Goal: Transaction & Acquisition: Book appointment/travel/reservation

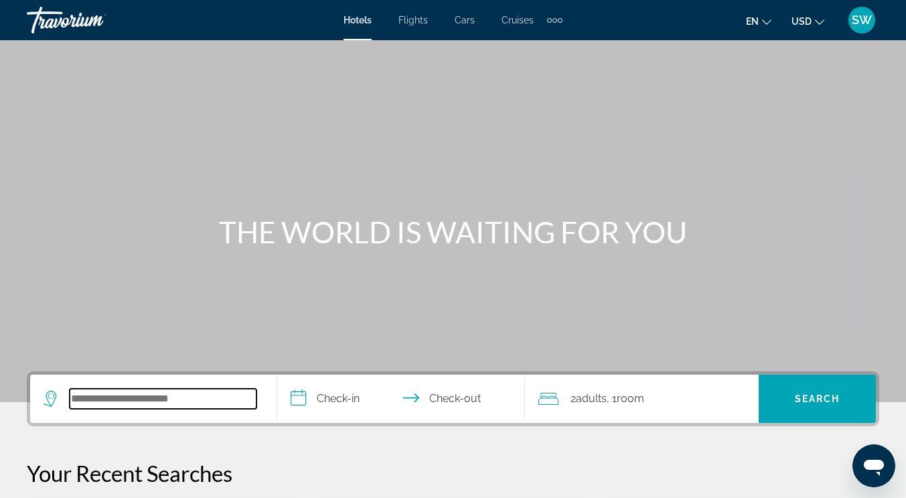
click at [121, 403] on input "Search hotel destination" at bounding box center [163, 398] width 187 height 20
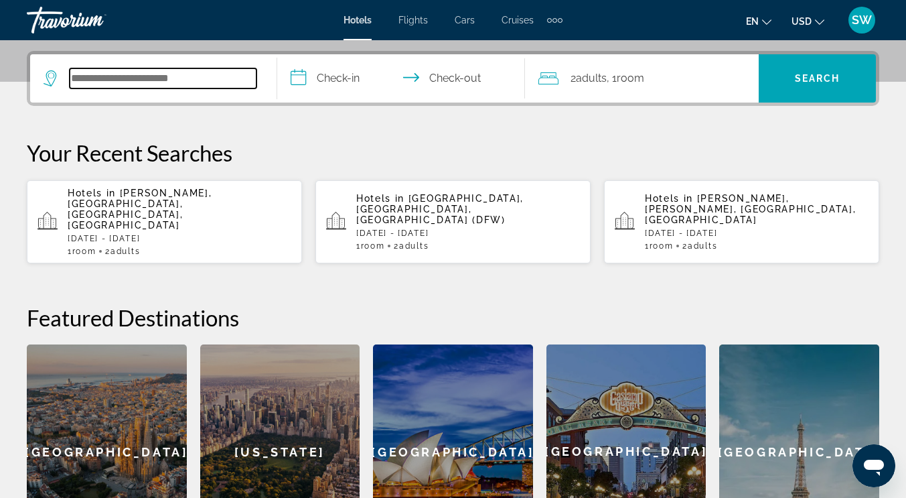
scroll to position [327, 0]
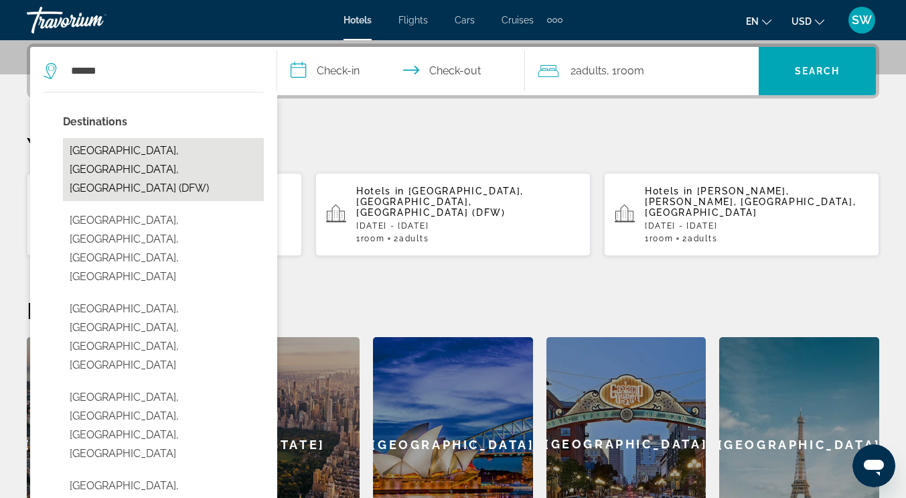
click at [118, 152] on button "[GEOGRAPHIC_DATA], [GEOGRAPHIC_DATA], [GEOGRAPHIC_DATA] (DFW)" at bounding box center [163, 169] width 201 height 63
type input "**********"
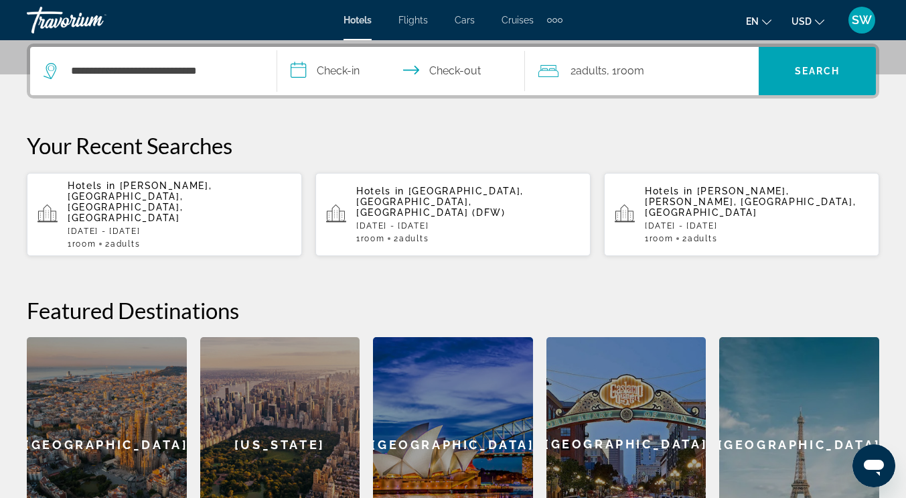
click at [346, 72] on input "**********" at bounding box center [403, 73] width 252 height 52
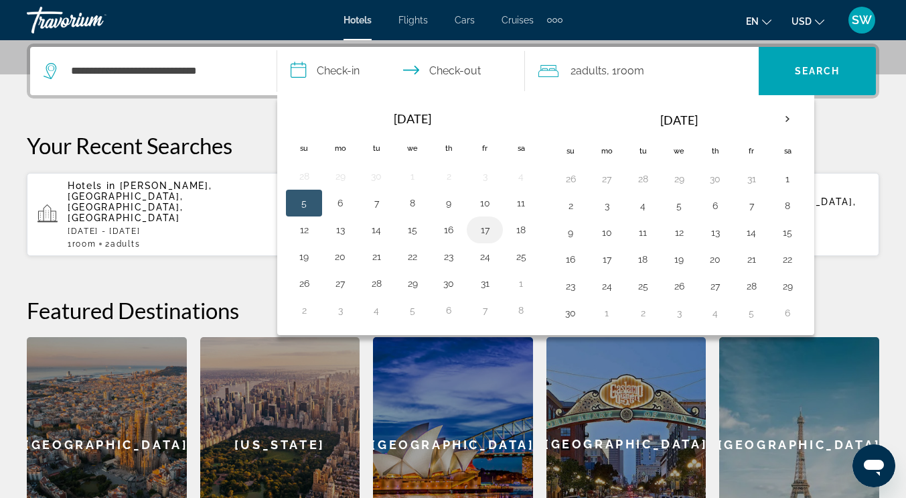
click at [486, 226] on button "17" at bounding box center [484, 229] width 21 height 19
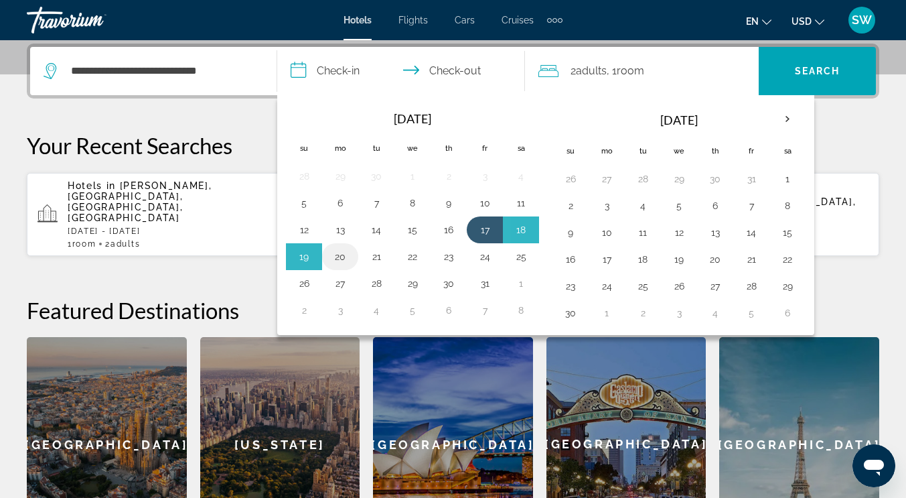
click at [336, 251] on button "20" at bounding box center [339, 256] width 21 height 19
type input "**********"
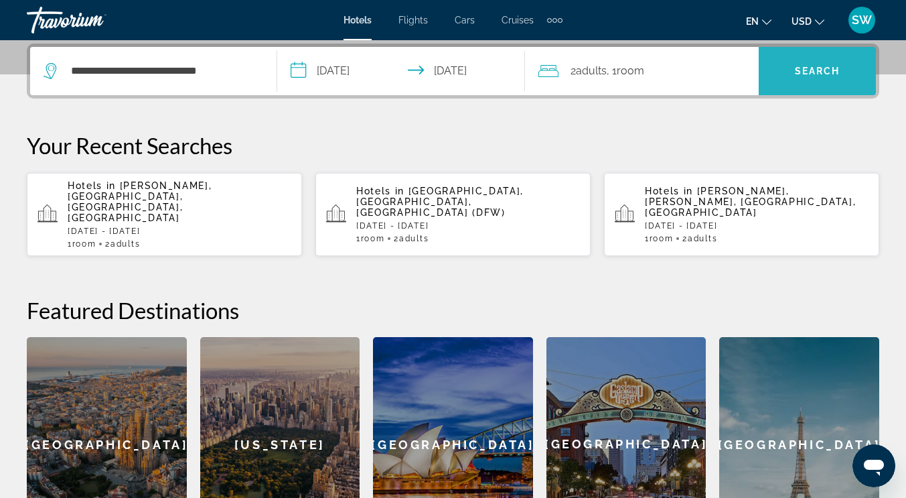
click at [794, 70] on span "Search" at bounding box center [817, 71] width 117 height 32
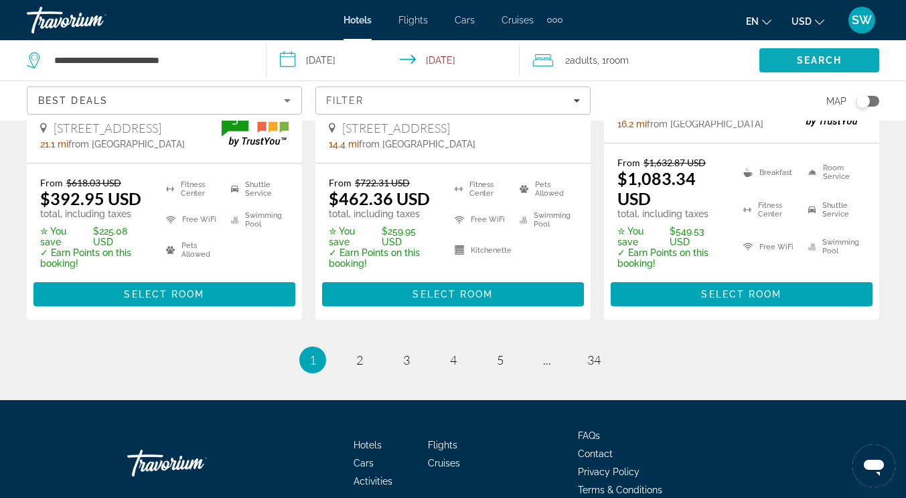
scroll to position [1998, 0]
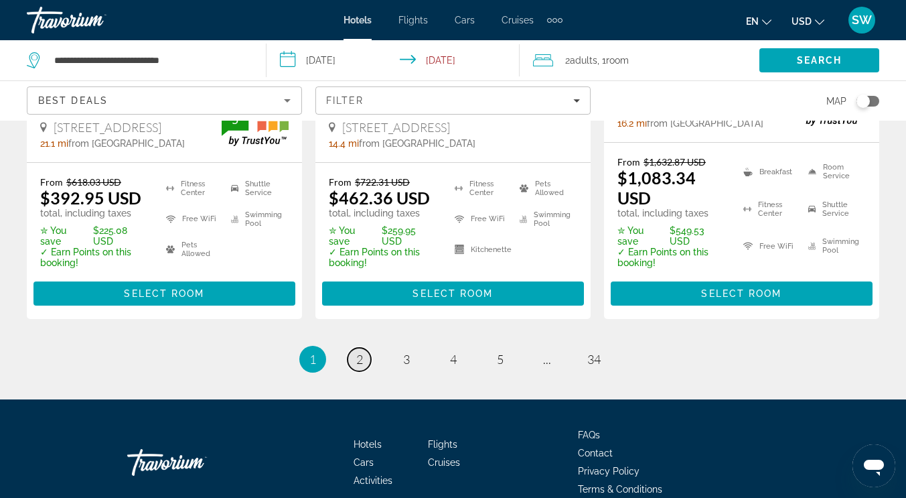
click at [359, 352] on span "2" at bounding box center [359, 359] width 7 height 15
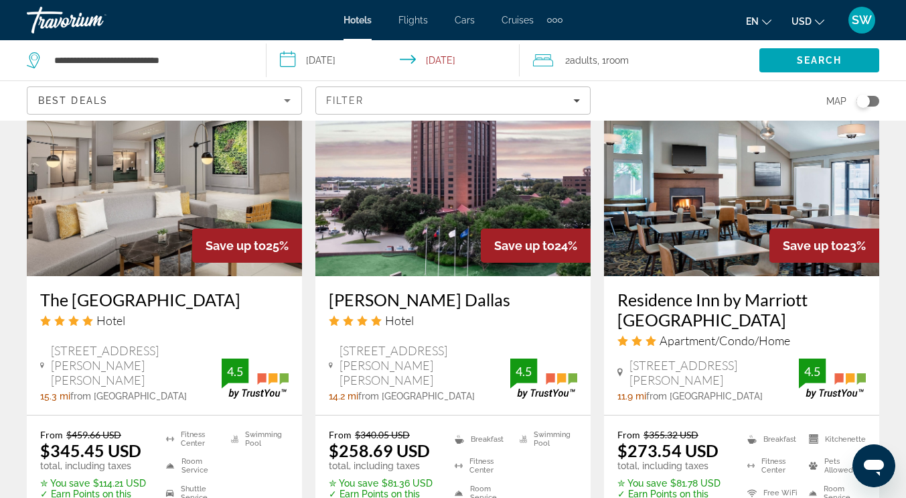
scroll to position [1158, 0]
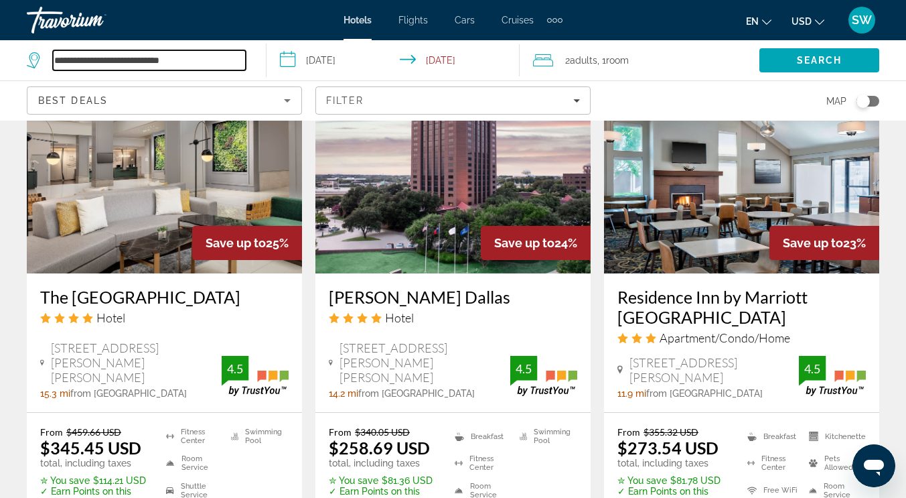
click at [193, 59] on input "**********" at bounding box center [149, 60] width 193 height 20
drag, startPoint x: 193, startPoint y: 59, endPoint x: 33, endPoint y: 66, distance: 160.2
click at [33, 66] on div "**********" at bounding box center [136, 60] width 219 height 20
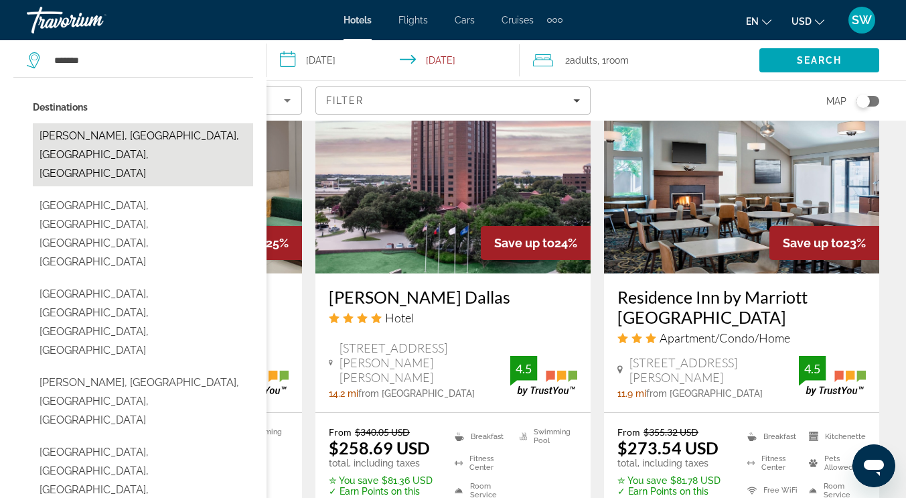
click at [129, 137] on button "[PERSON_NAME], [GEOGRAPHIC_DATA], [GEOGRAPHIC_DATA], [GEOGRAPHIC_DATA]" at bounding box center [143, 154] width 220 height 63
type input "**********"
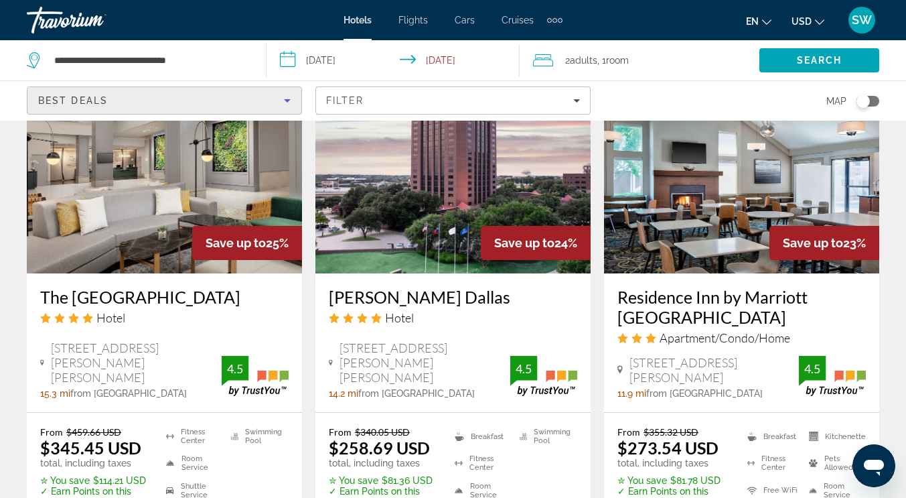
click at [293, 96] on icon "Sort by" at bounding box center [287, 100] width 16 height 16
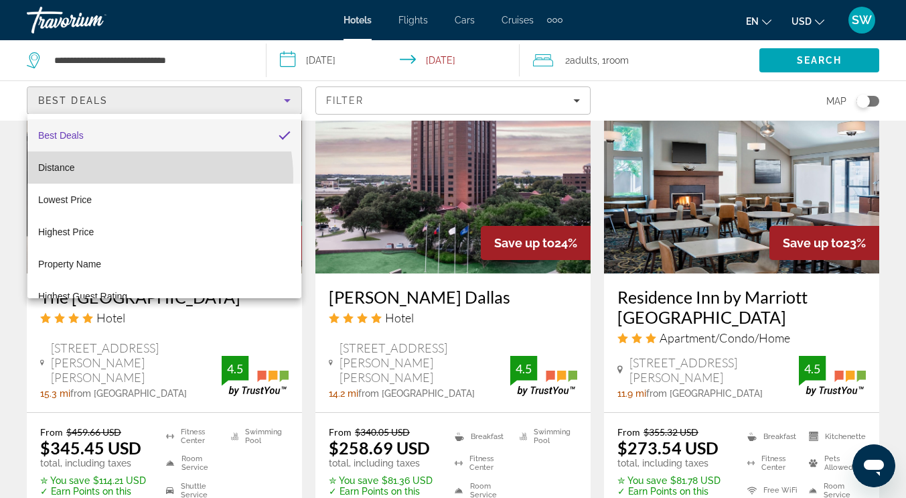
click at [130, 177] on mat-option "Distance" at bounding box center [164, 167] width 274 height 32
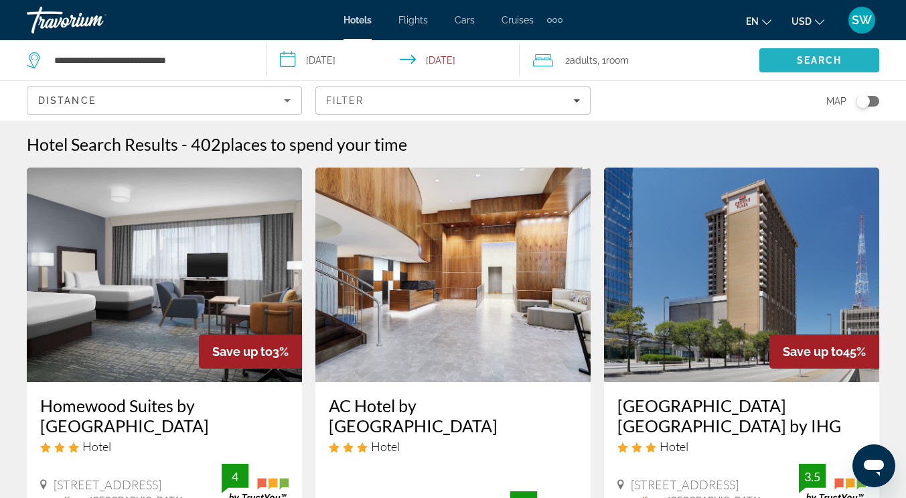
click at [804, 60] on span "Search" at bounding box center [820, 60] width 46 height 11
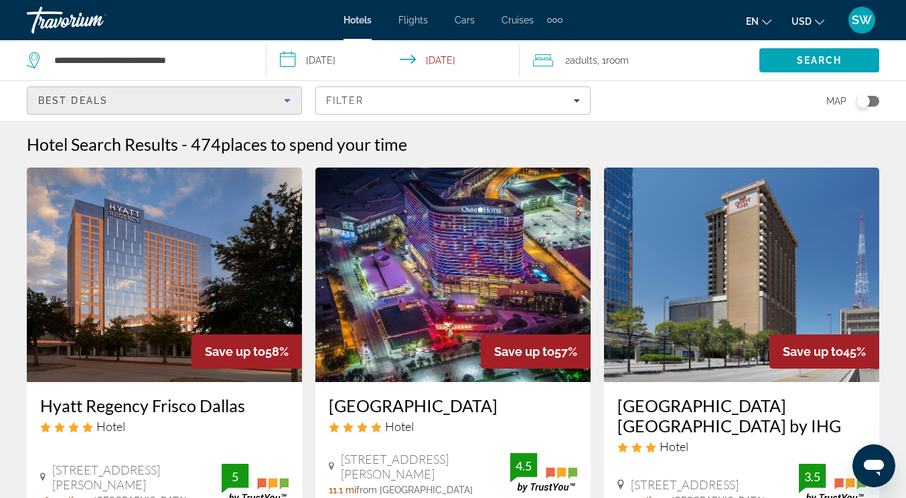
click at [284, 101] on icon "Sort by" at bounding box center [287, 100] width 16 height 16
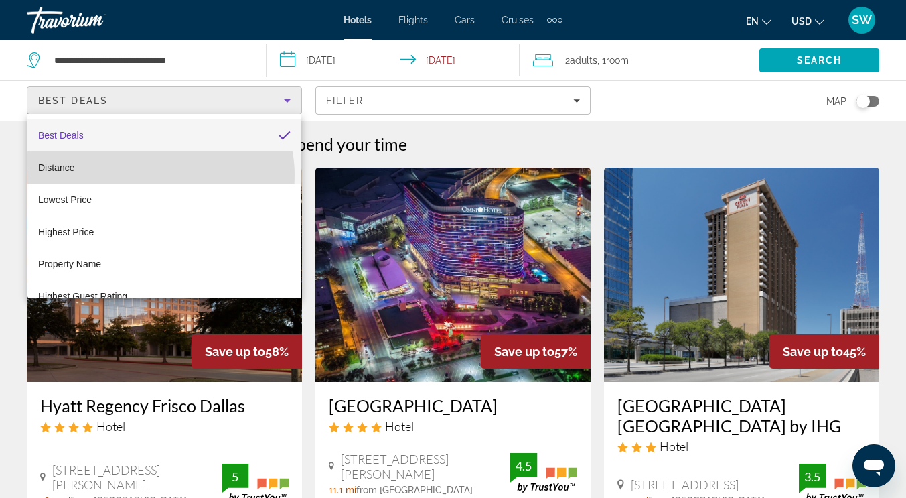
click at [160, 175] on mat-option "Distance" at bounding box center [164, 167] width 274 height 32
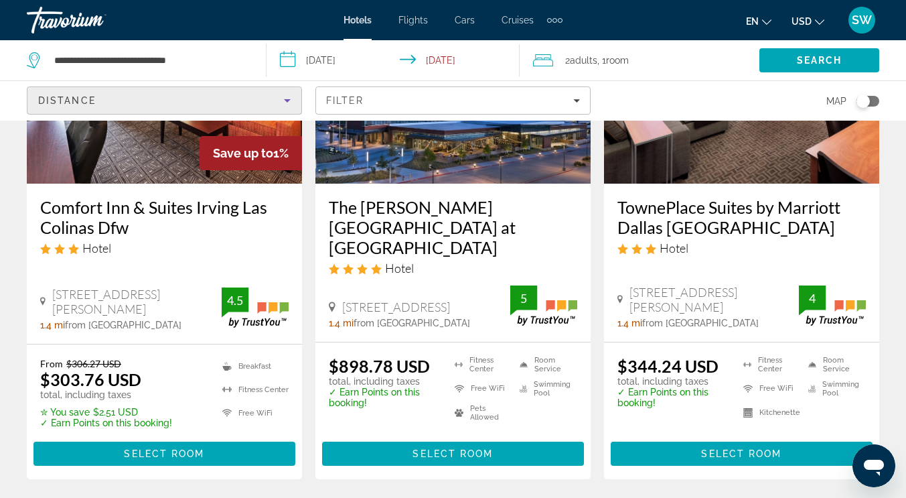
scroll to position [2000, 0]
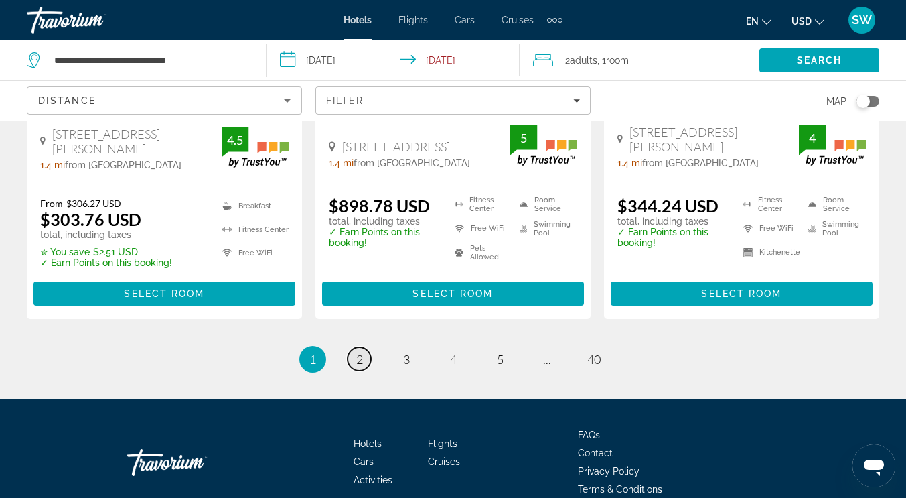
click at [359, 352] on span "2" at bounding box center [359, 359] width 7 height 15
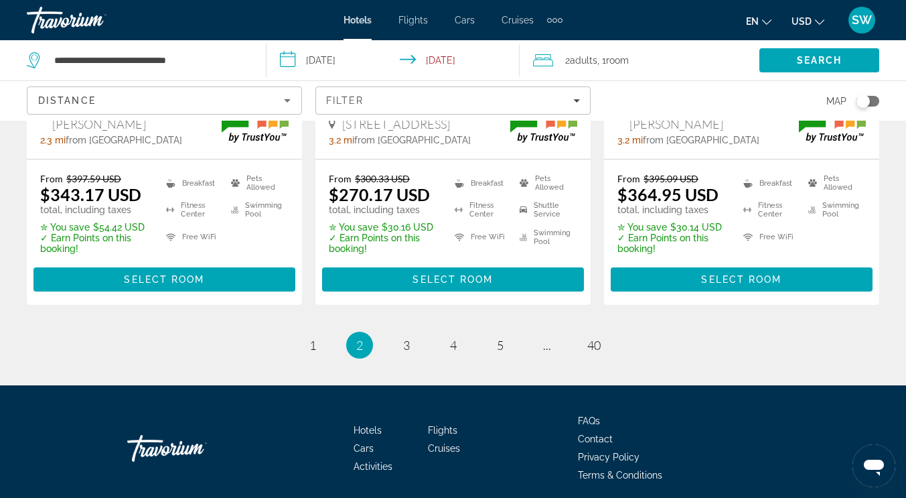
scroll to position [1983, 0]
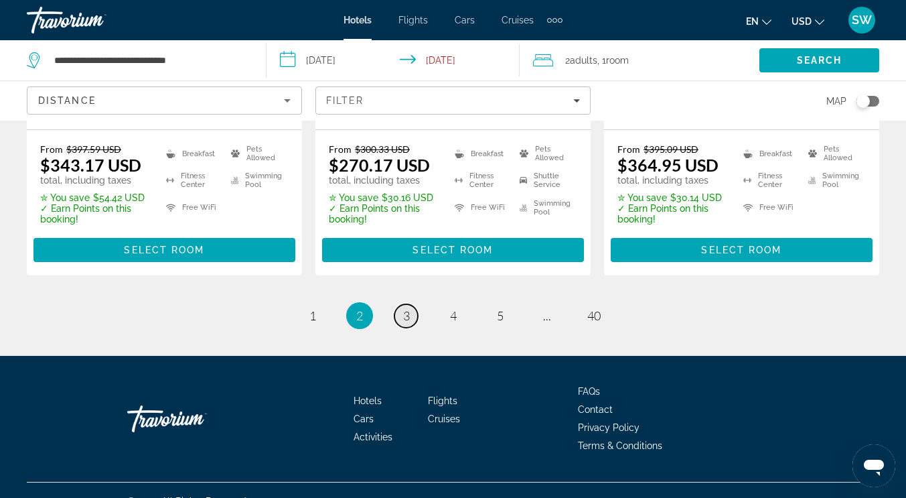
click at [405, 308] on span "3" at bounding box center [406, 315] width 7 height 15
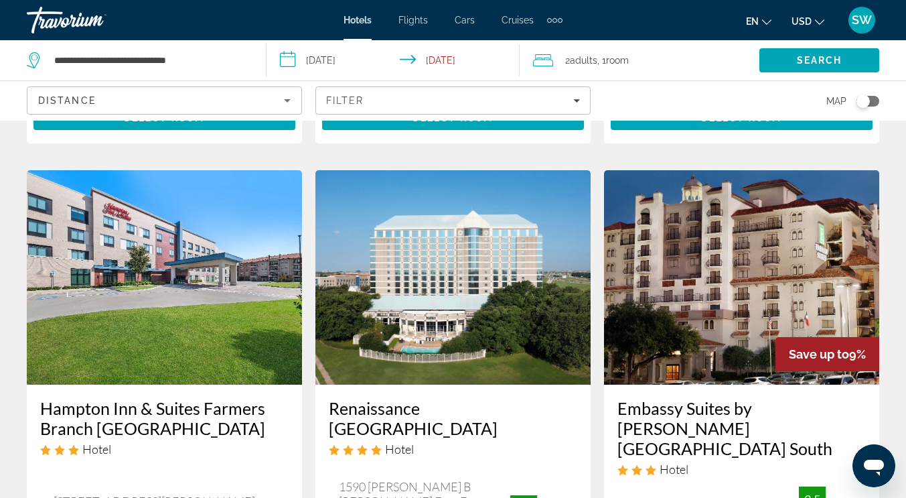
scroll to position [1100, 0]
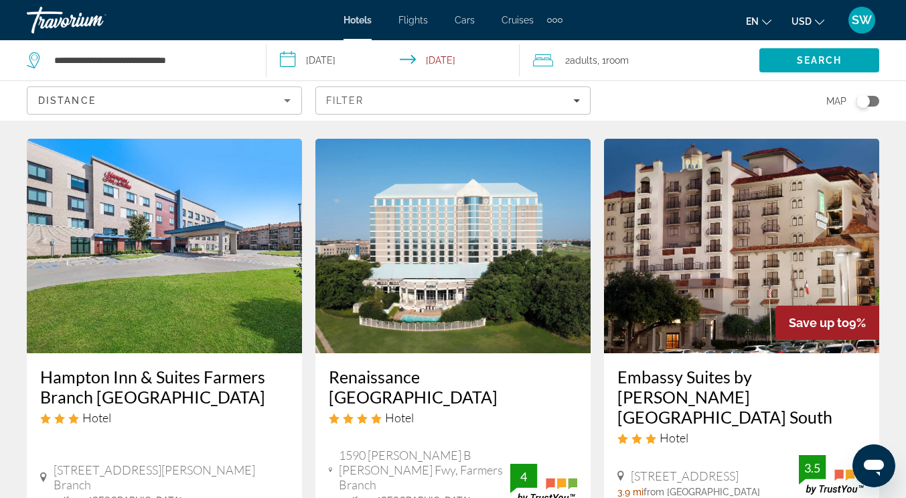
click at [405, 295] on img "Main content" at bounding box center [452, 246] width 275 height 214
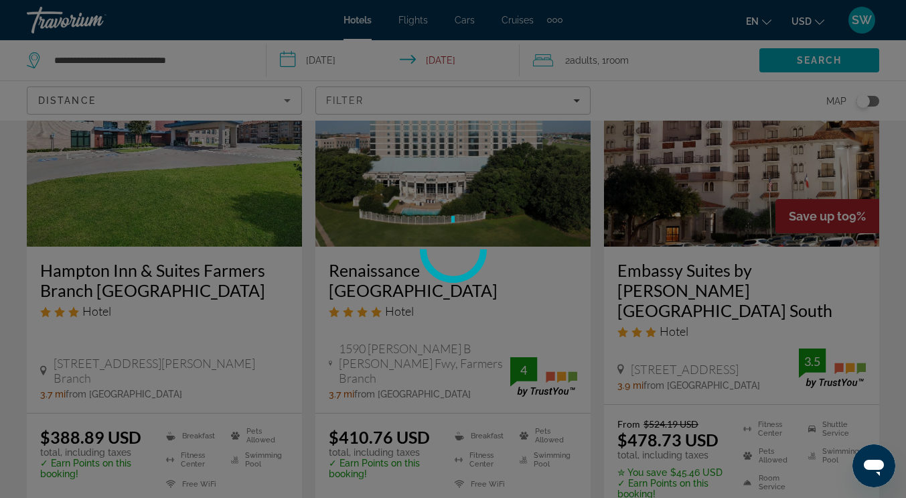
scroll to position [1207, 0]
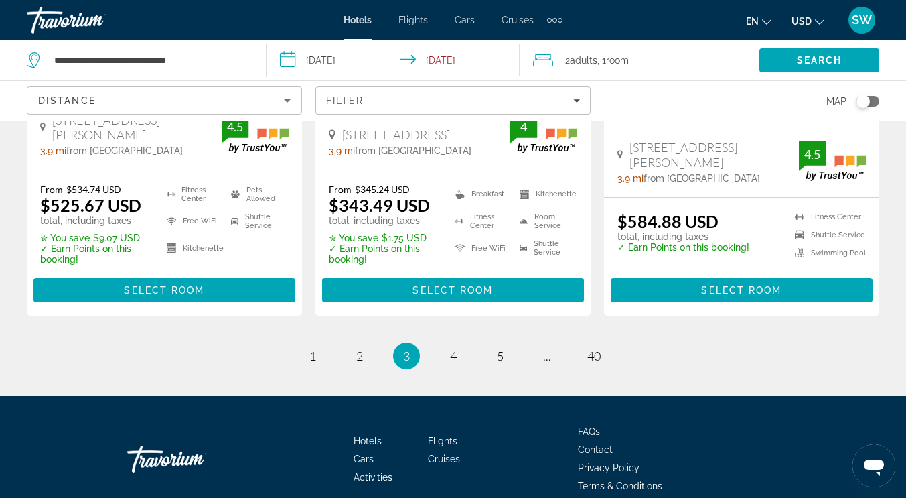
scroll to position [1987, 0]
click at [452, 348] on span "4" at bounding box center [453, 355] width 7 height 15
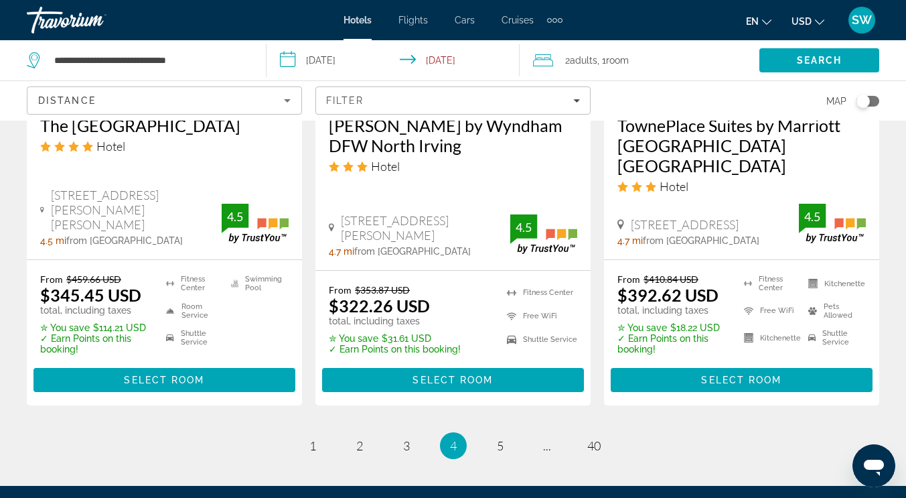
scroll to position [1936, 0]
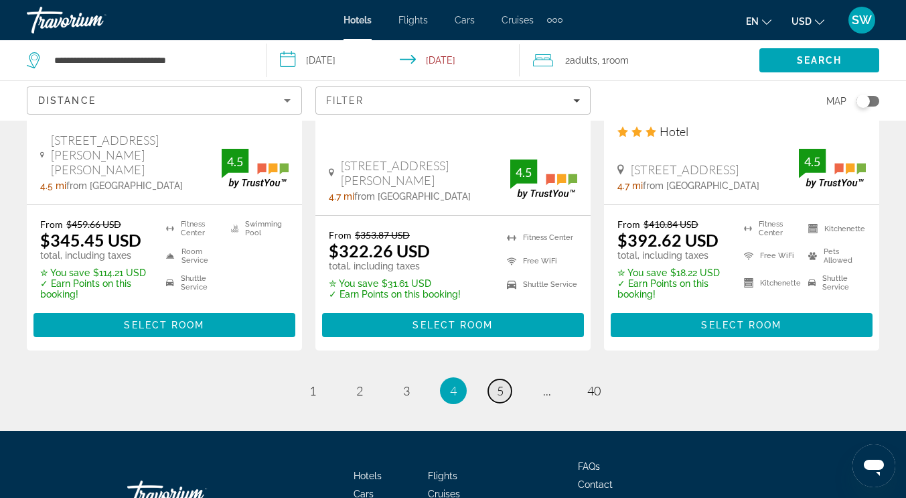
click at [501, 383] on span "5" at bounding box center [500, 390] width 7 height 15
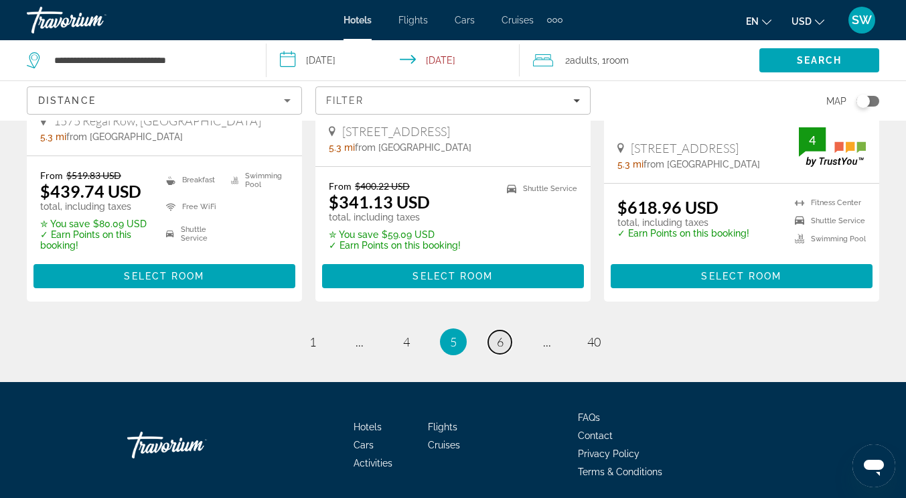
scroll to position [2014, 0]
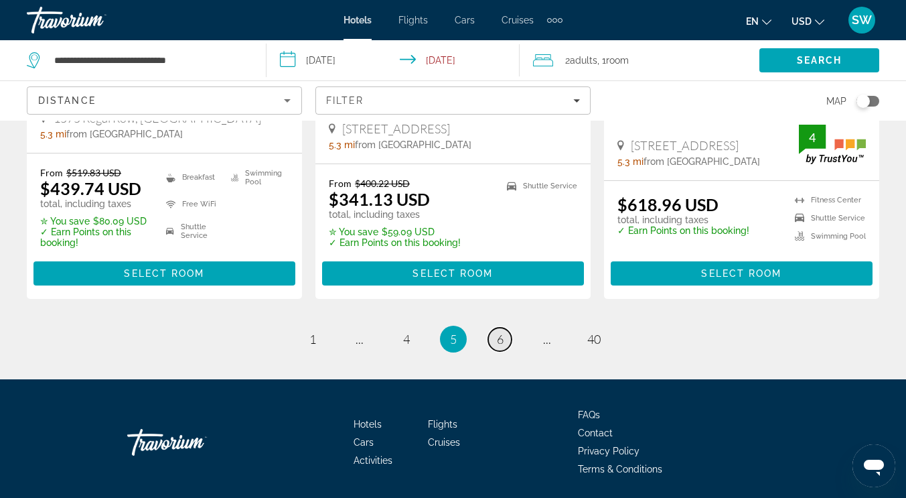
click at [502, 331] on span "6" at bounding box center [500, 338] width 7 height 15
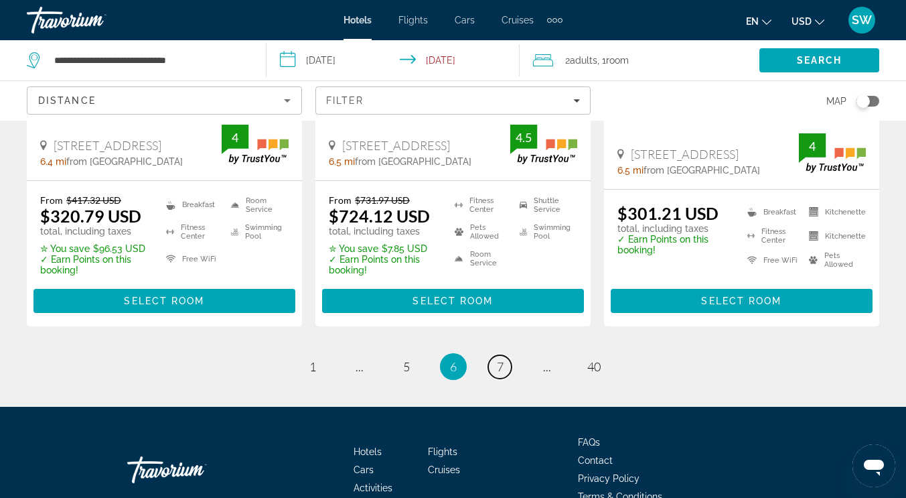
scroll to position [1986, 0]
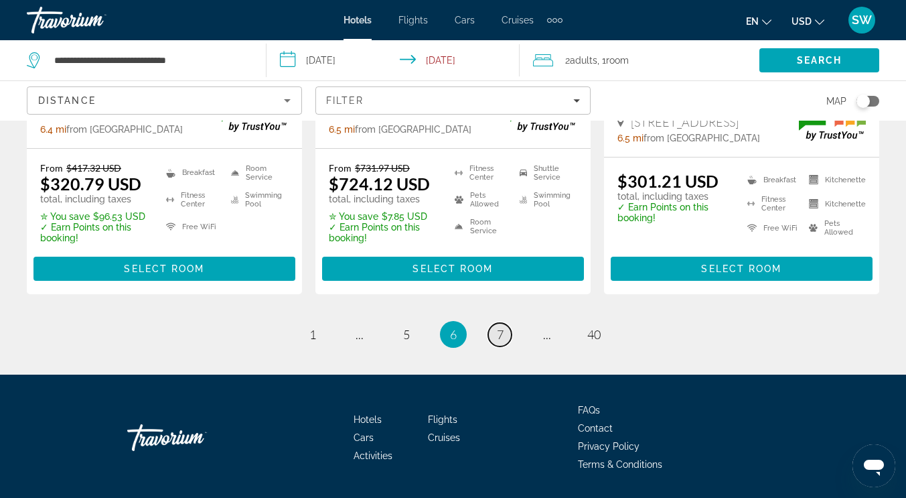
click at [497, 327] on span "7" at bounding box center [500, 334] width 7 height 15
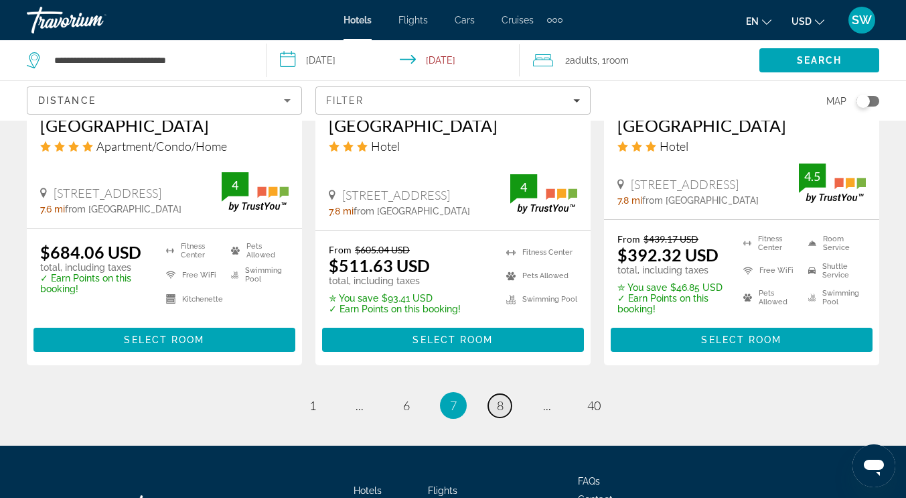
scroll to position [2020, 0]
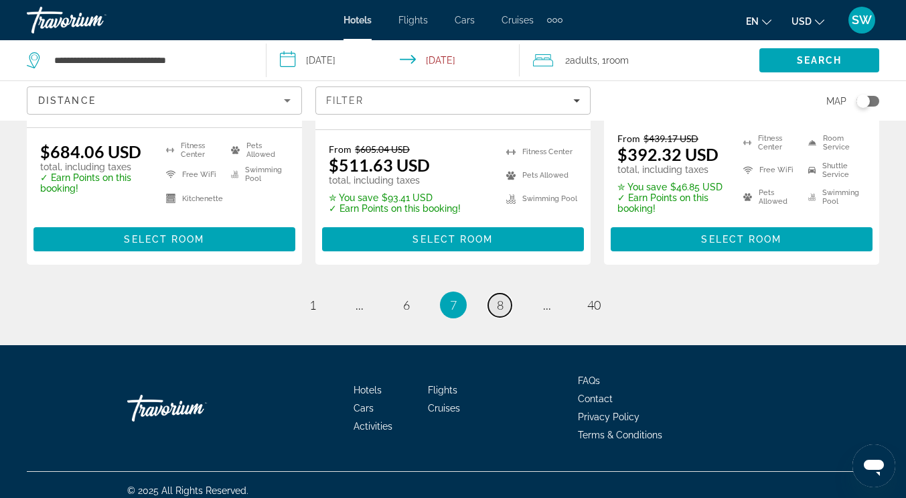
click at [500, 297] on span "8" at bounding box center [500, 304] width 7 height 15
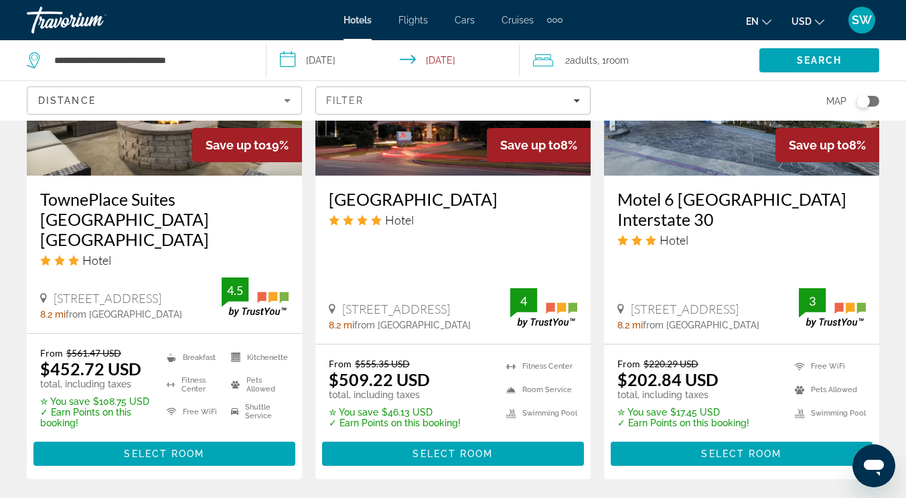
scroll to position [1848, 0]
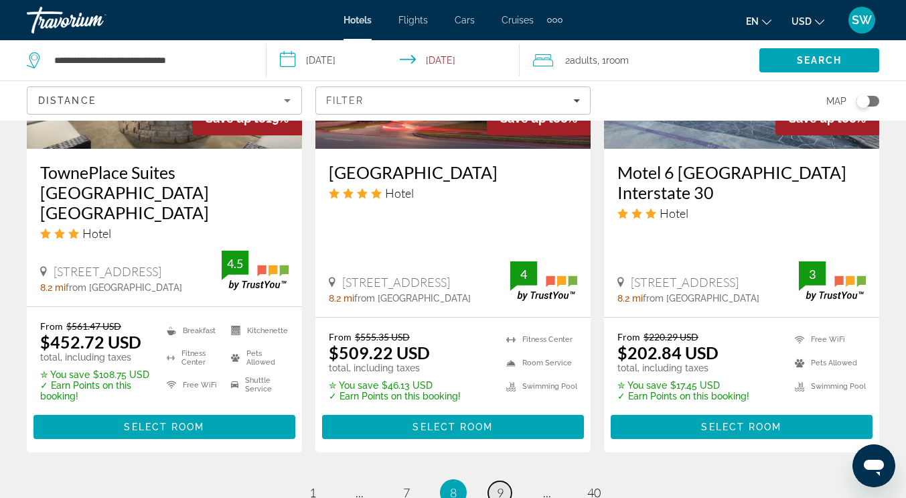
click at [496, 481] on link "page 9" at bounding box center [499, 492] width 23 height 23
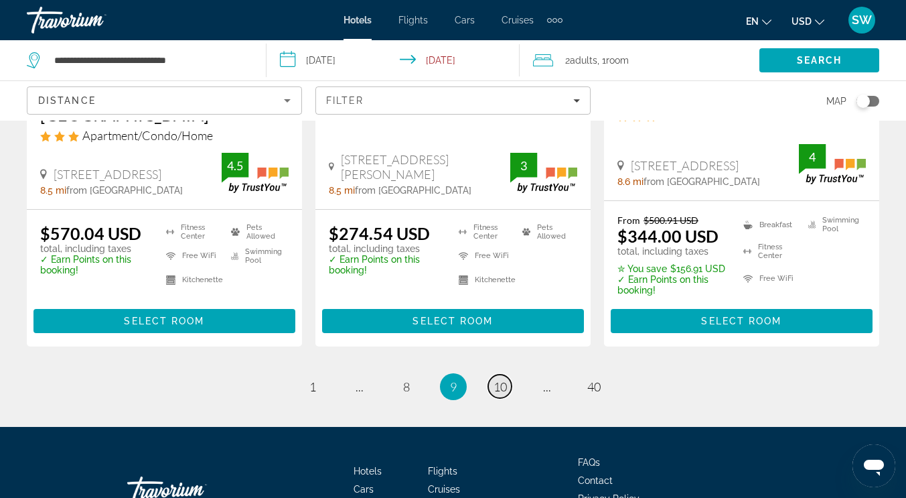
scroll to position [1909, 0]
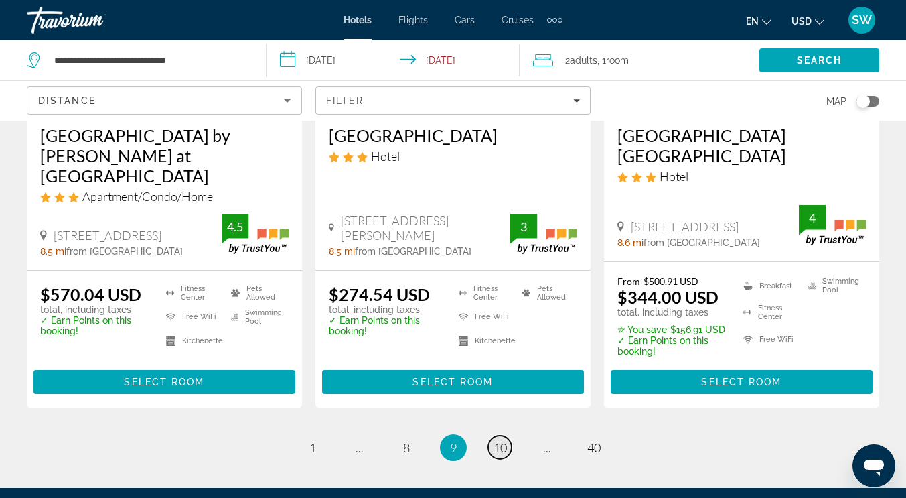
click at [496, 435] on link "page 10" at bounding box center [499, 446] width 23 height 23
